Goal: Ask a question

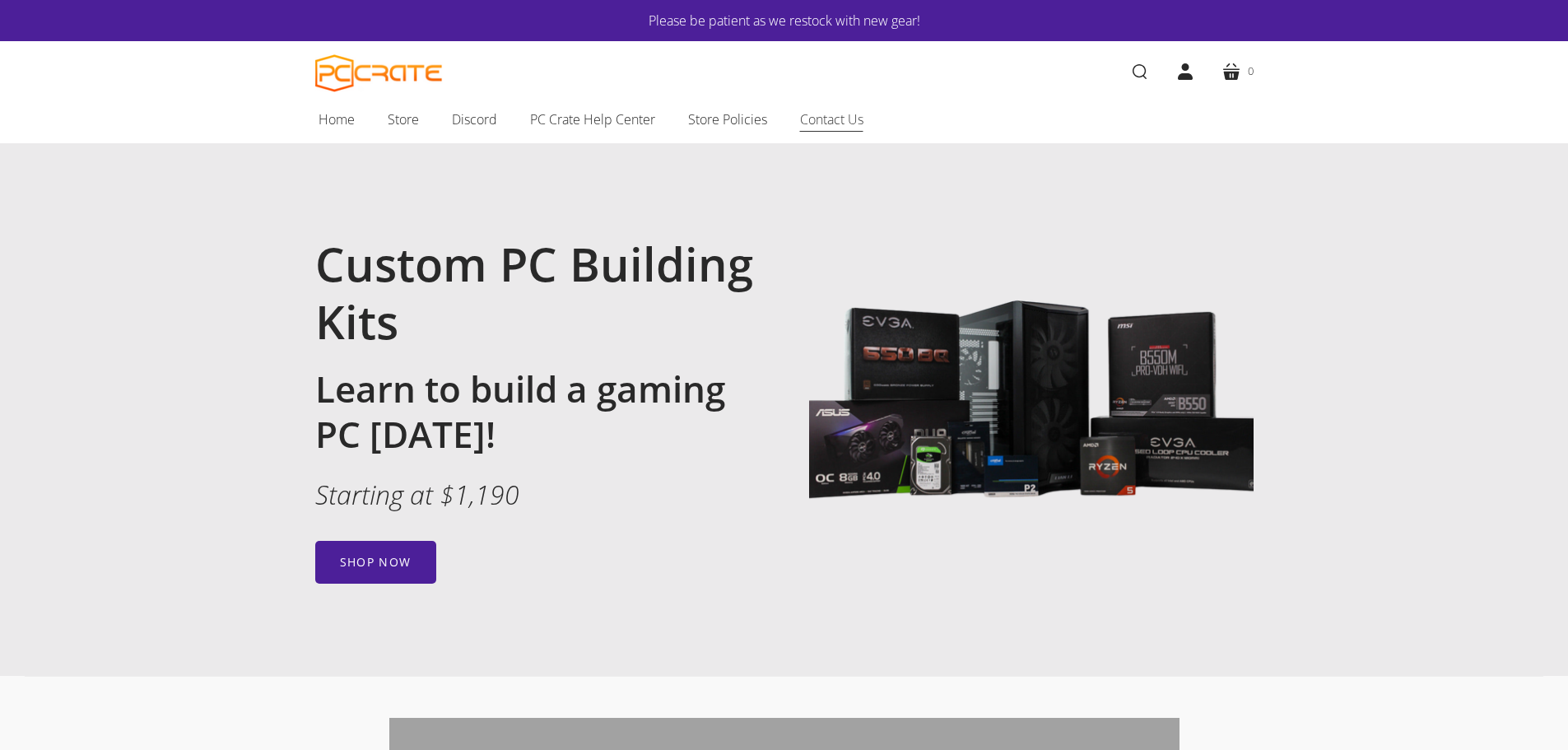
click at [838, 118] on span "Contact Us" at bounding box center [831, 119] width 63 height 22
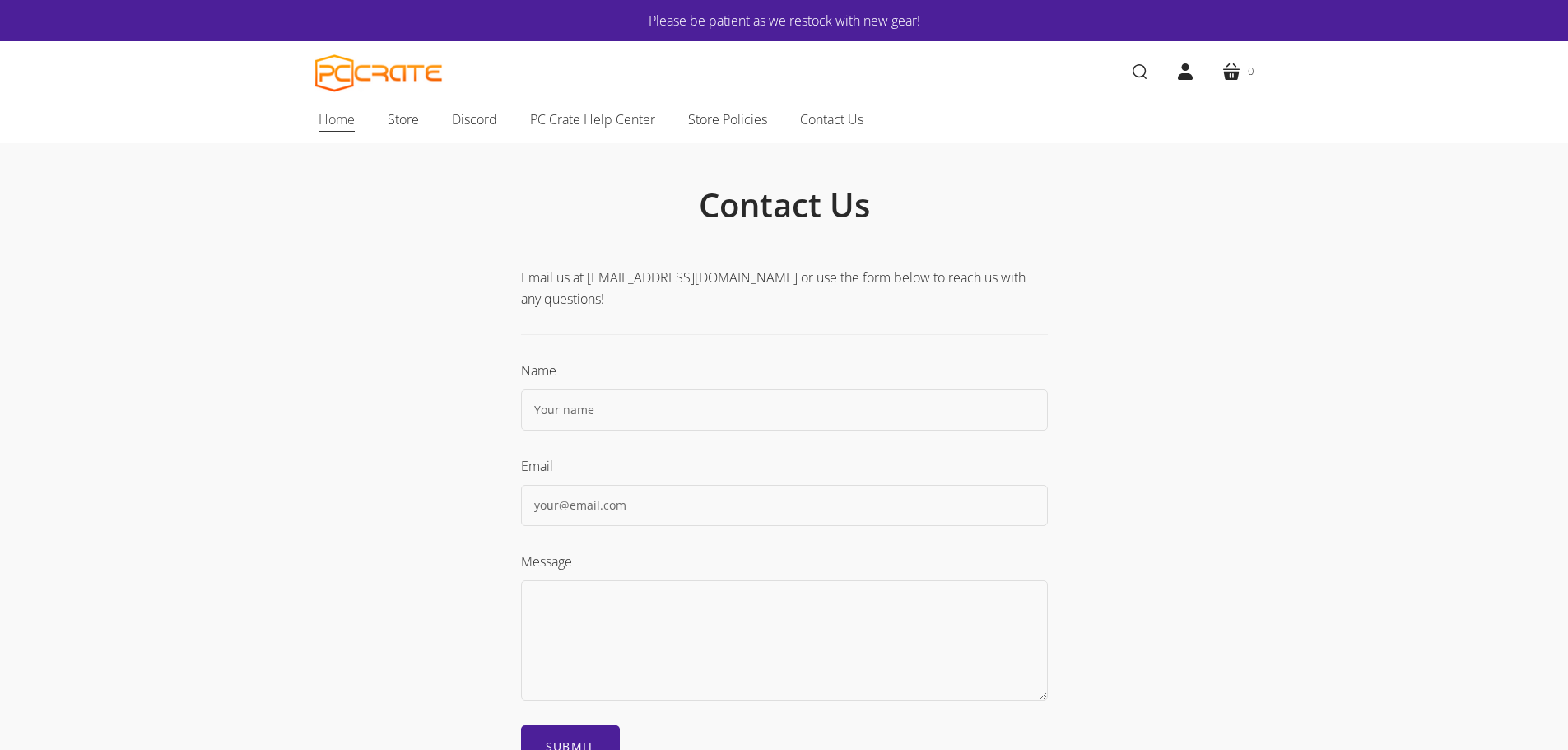
click at [339, 119] on span "Home" at bounding box center [337, 119] width 36 height 22
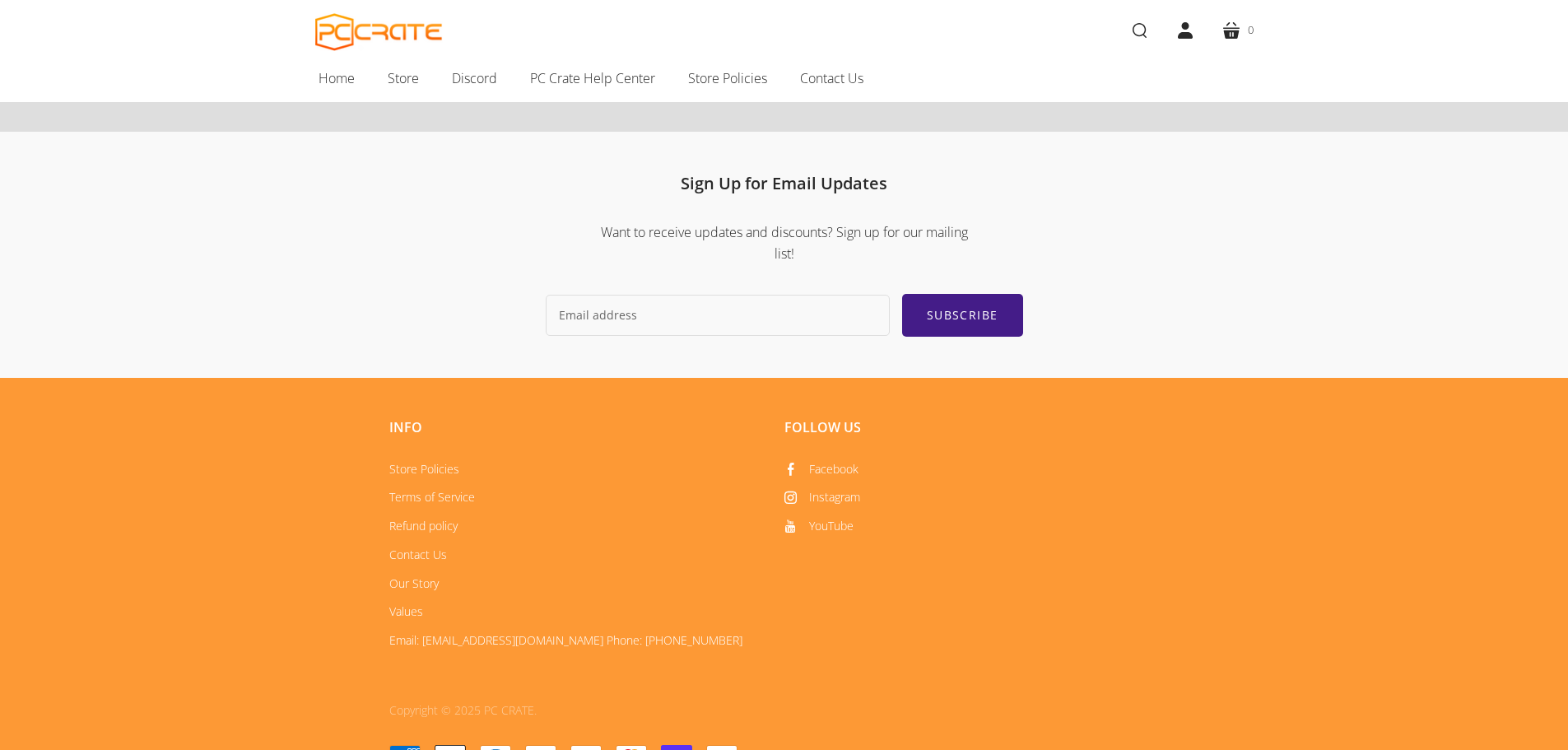
scroll to position [2482, 0]
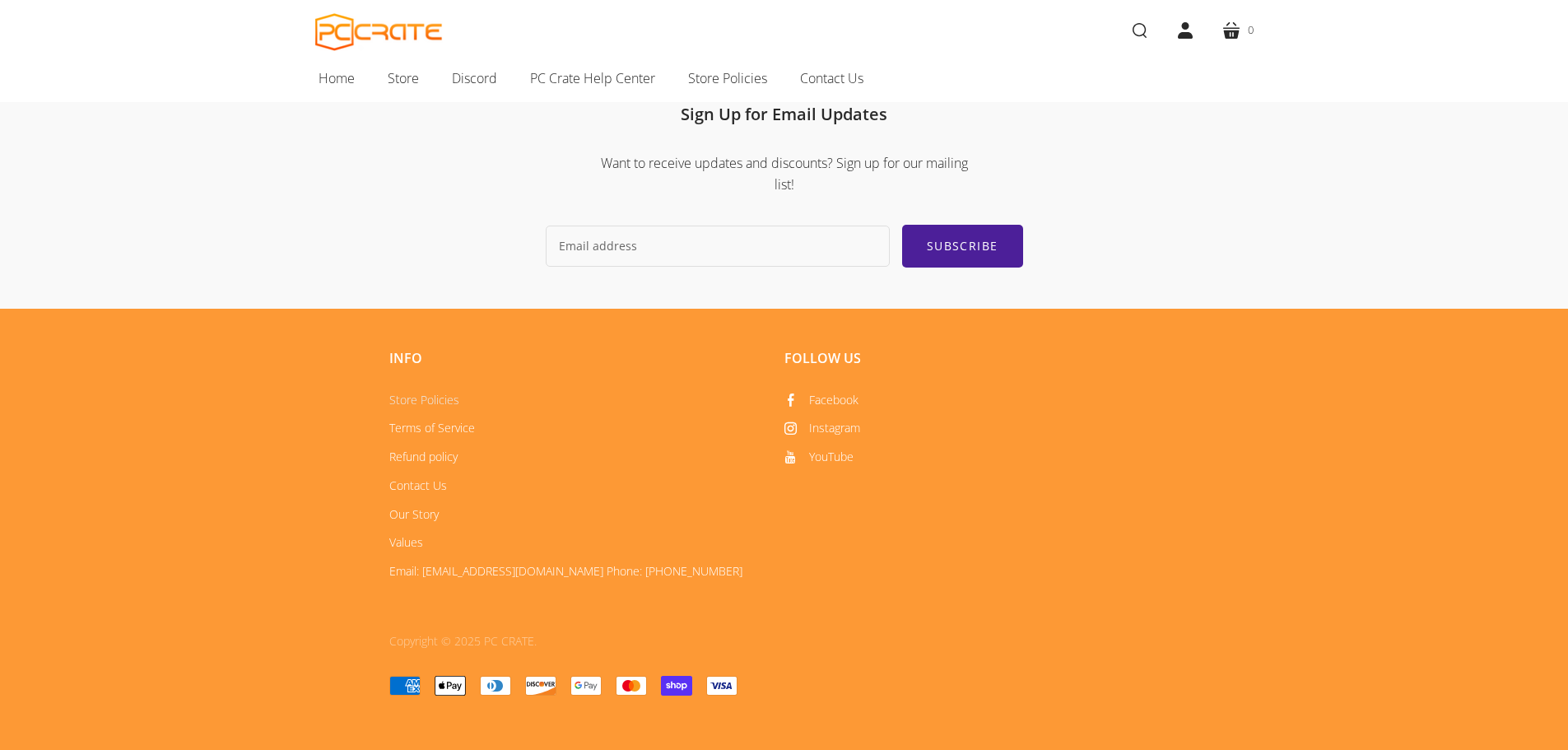
click at [422, 398] on link "Store Policies" at bounding box center [424, 400] width 70 height 16
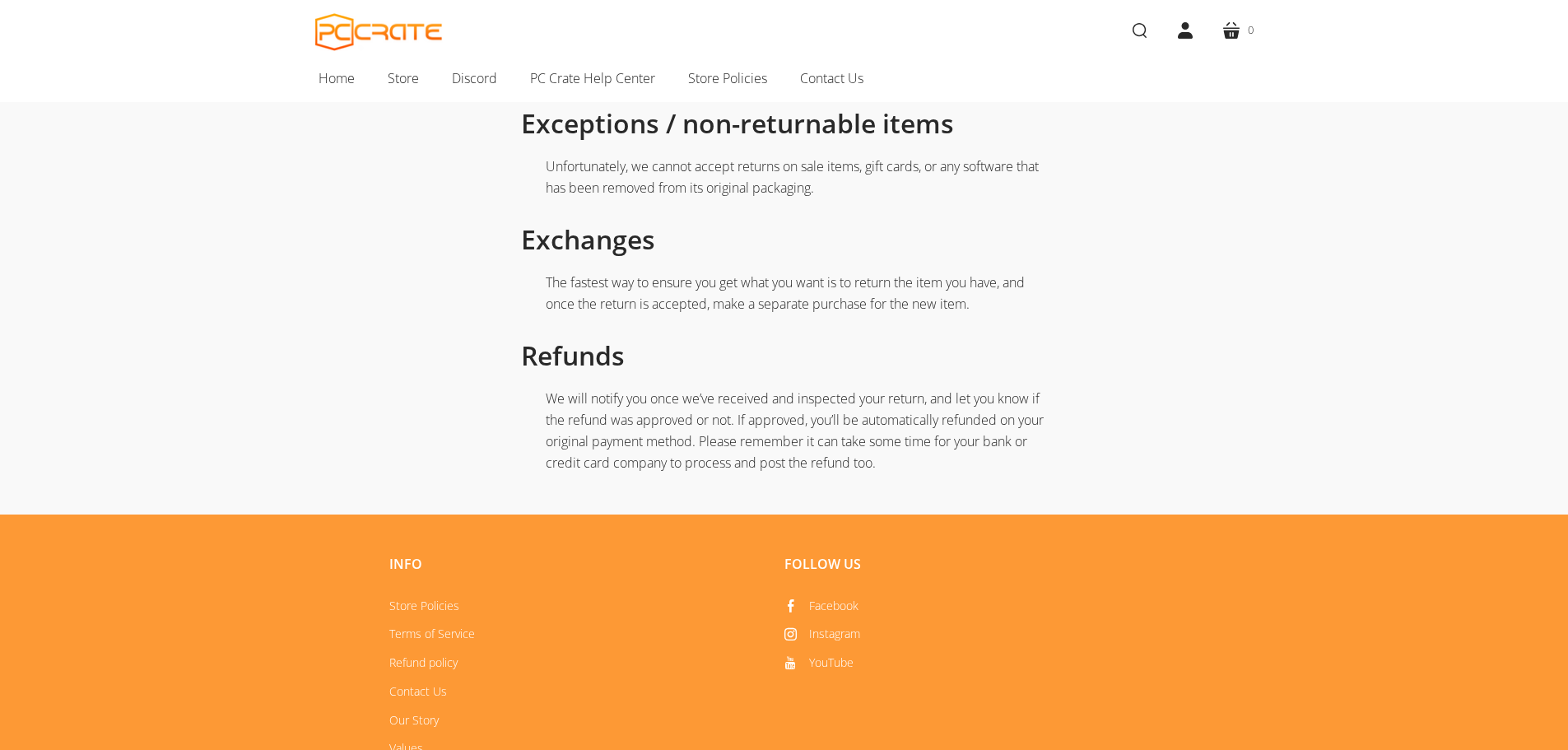
scroll to position [1729, 0]
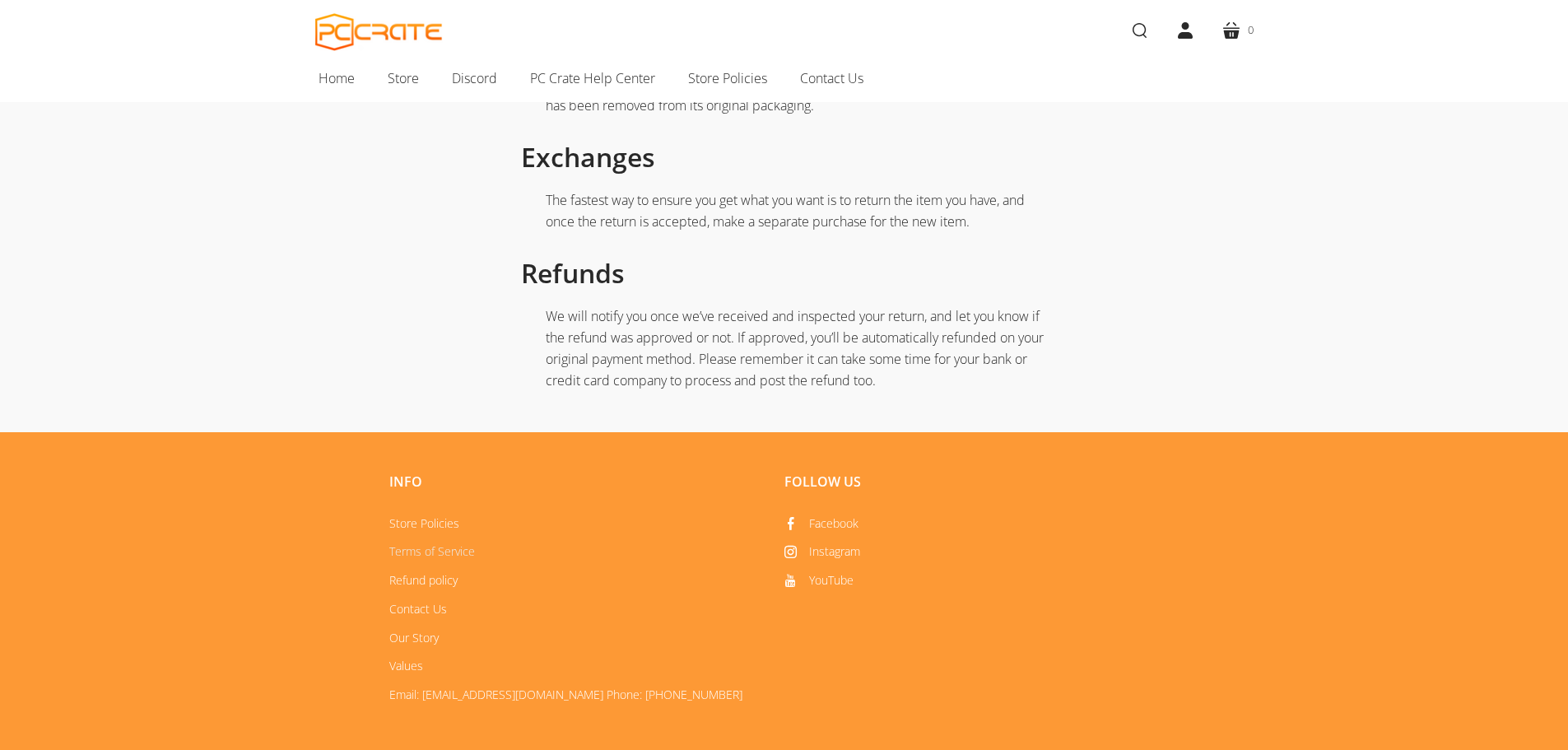
click at [418, 543] on link "Terms of Service" at bounding box center [432, 551] width 86 height 16
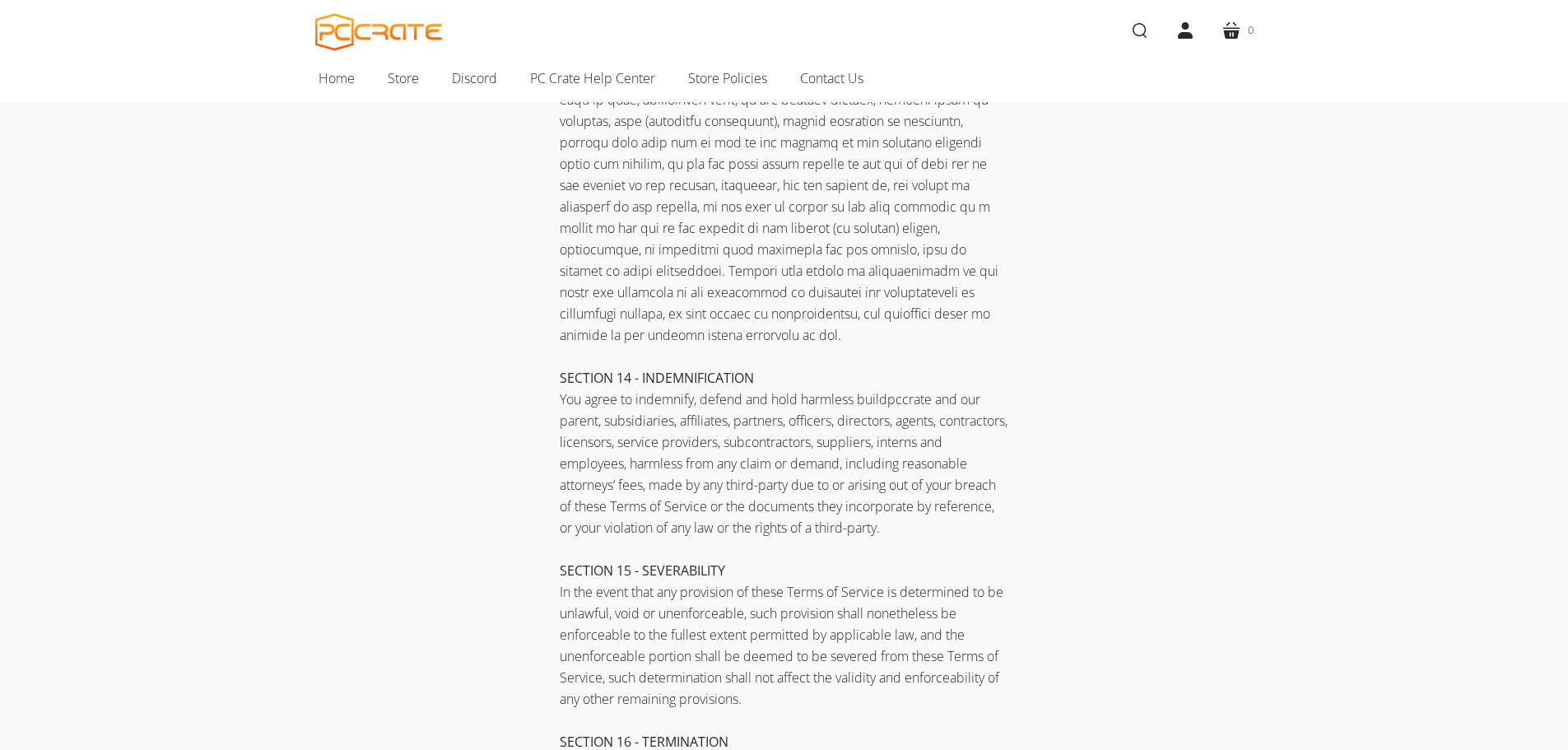
scroll to position [4693, 0]
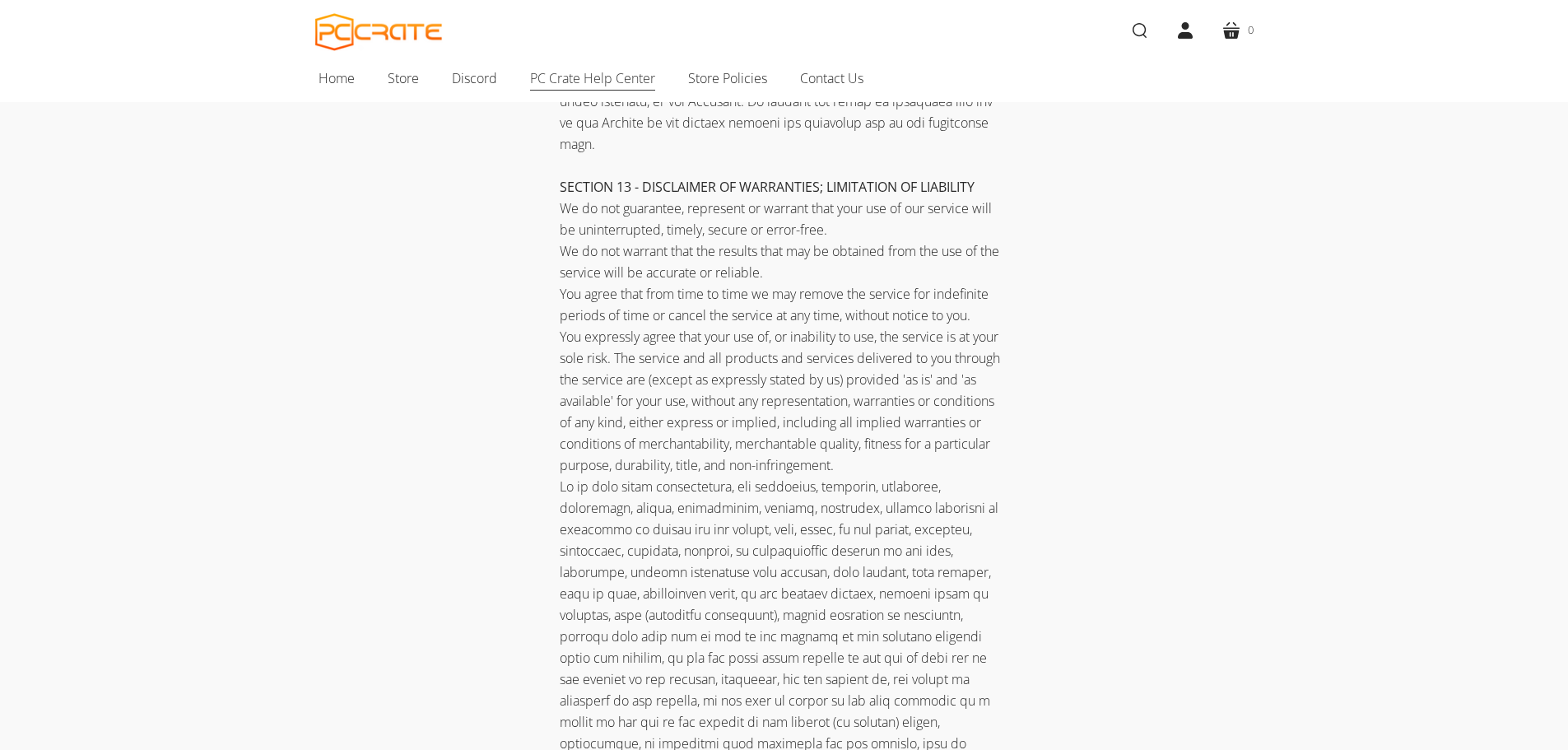
click at [562, 77] on span "PC Crate Help Center" at bounding box center [593, 78] width 125 height 22
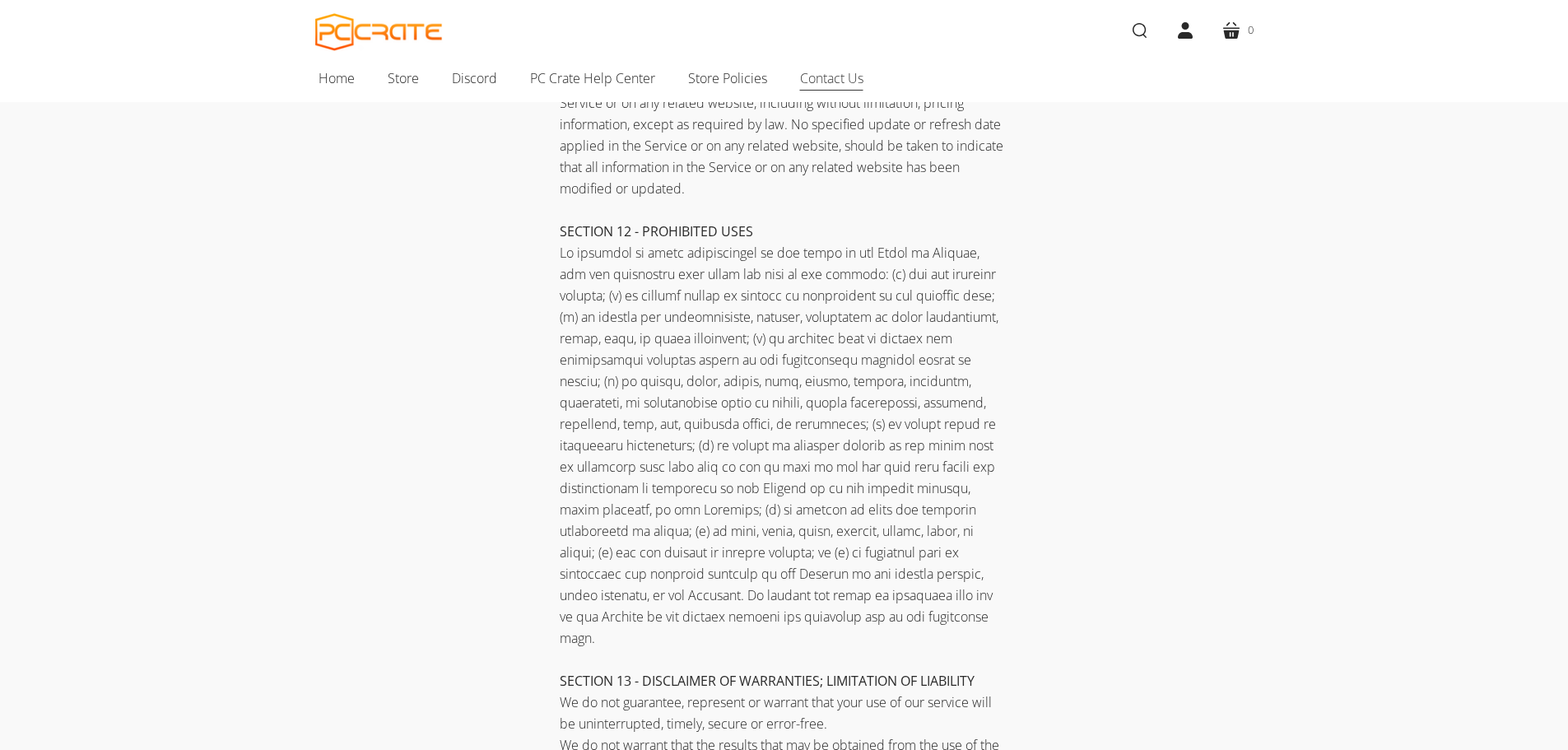
click at [819, 73] on span "Contact Us" at bounding box center [831, 78] width 63 height 22
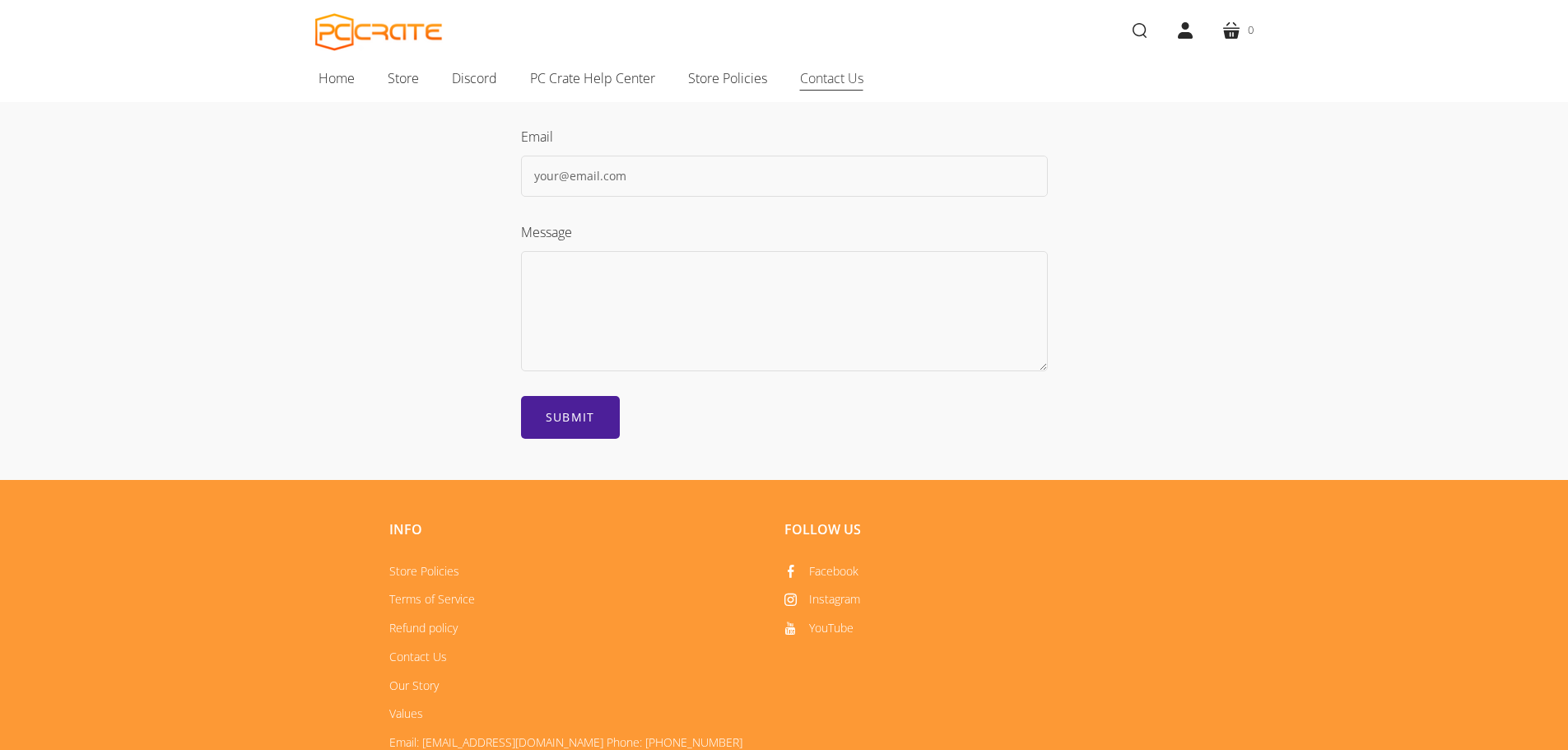
scroll to position [165, 0]
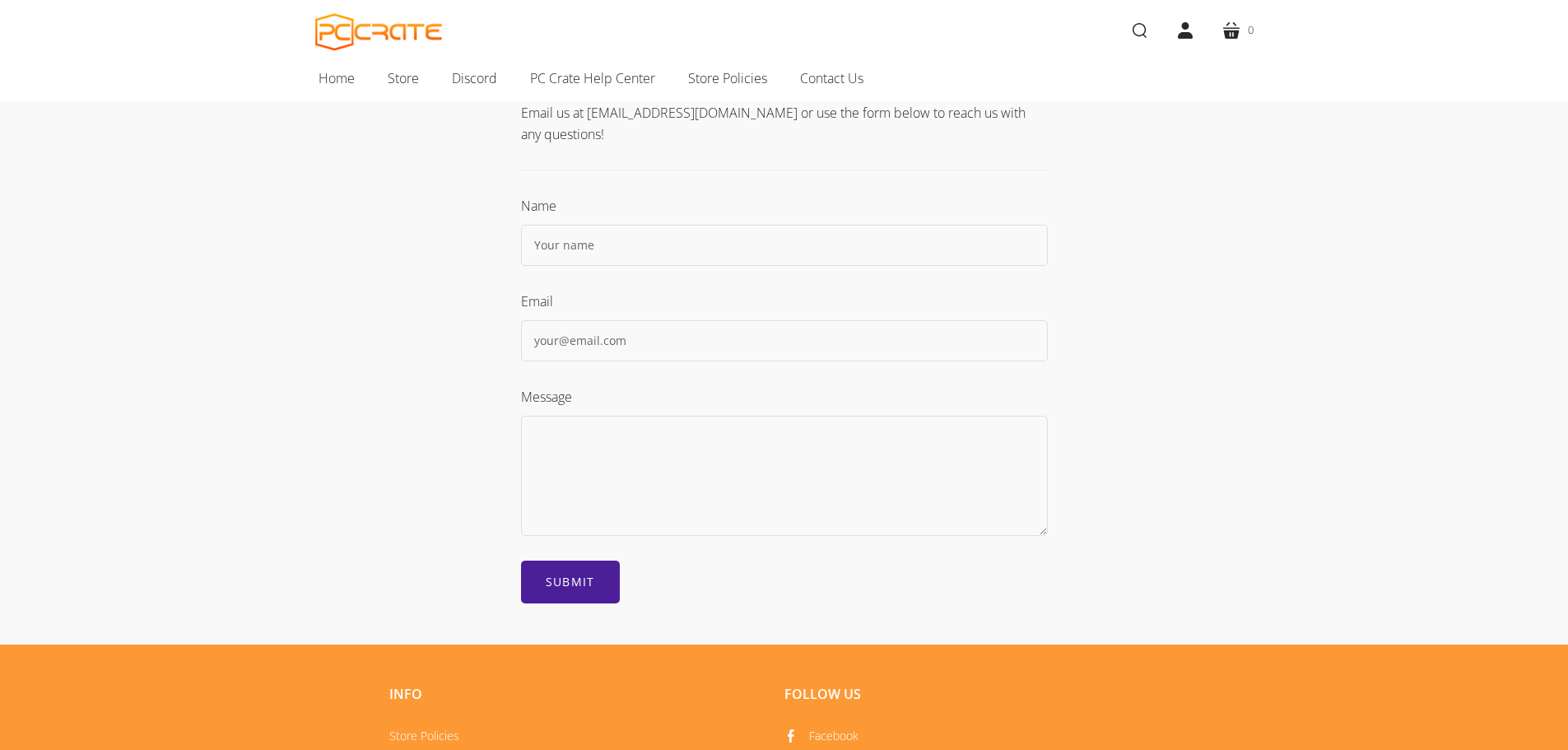
click at [572, 248] on input "text" at bounding box center [784, 245] width 527 height 41
type input "Jo Ann Talty"
click at [619, 341] on input "text" at bounding box center [784, 341] width 527 height 41
type input "jtalty@d230.org"
click at [633, 463] on textarea at bounding box center [784, 475] width 527 height 120
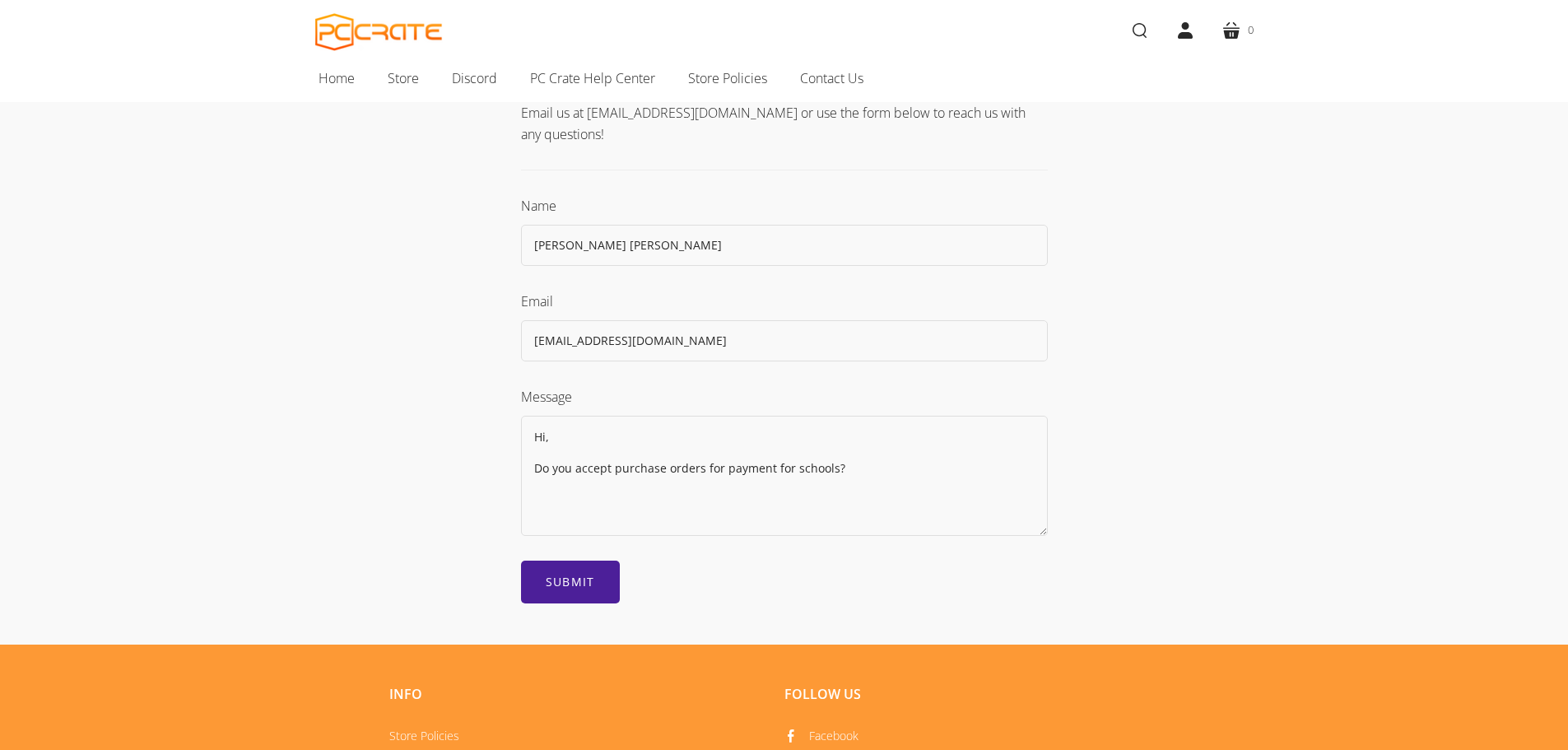
click at [768, 464] on textarea "Hi, Do you accept purchase orders for payment for schools?" at bounding box center [784, 475] width 527 height 120
click at [769, 466] on textarea "Hi, Do you accept purchase orders for payment for schools?" at bounding box center [784, 475] width 527 height 120
click at [780, 473] on textarea "Hi, Do you accept purchase orders for schools?" at bounding box center [784, 475] width 527 height 120
type textarea "Hi, Do you accept purchase orders for schools?"
click at [582, 580] on input "Submit" at bounding box center [570, 582] width 98 height 43
